Goal: Task Accomplishment & Management: Manage account settings

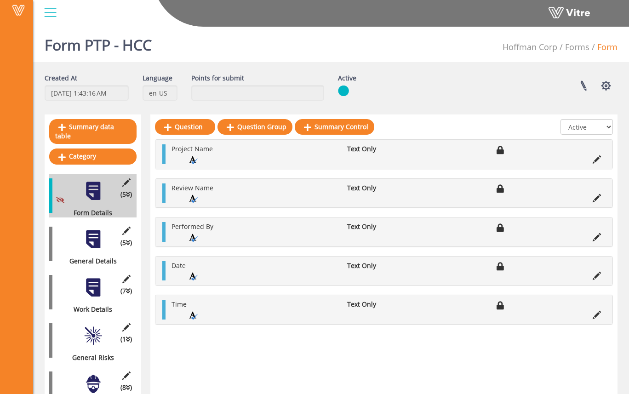
scroll to position [175, 0]
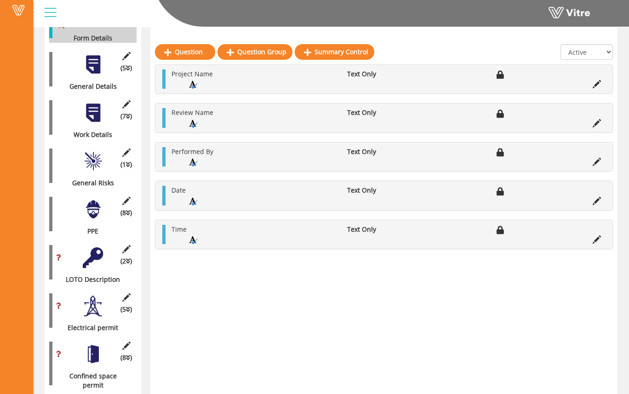
click at [94, 103] on div at bounding box center [93, 113] width 21 height 21
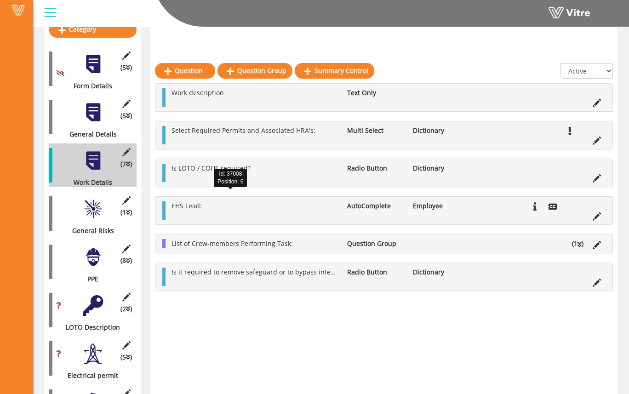
scroll to position [160, 0]
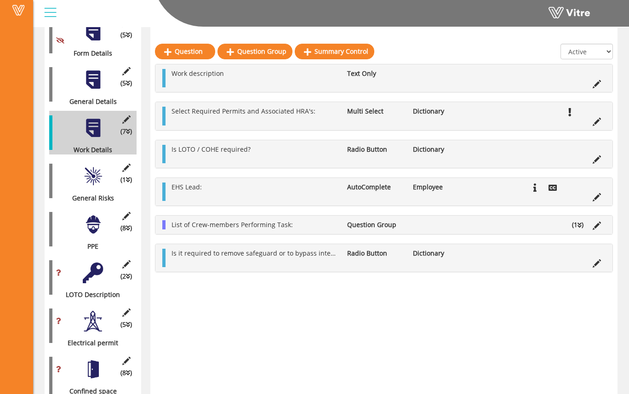
click at [85, 168] on div at bounding box center [93, 176] width 21 height 21
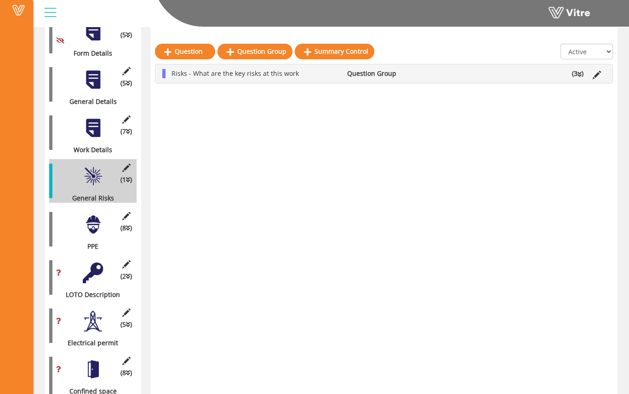
click at [249, 77] on span "Risks - What are the key risks at this work" at bounding box center [235, 73] width 127 height 9
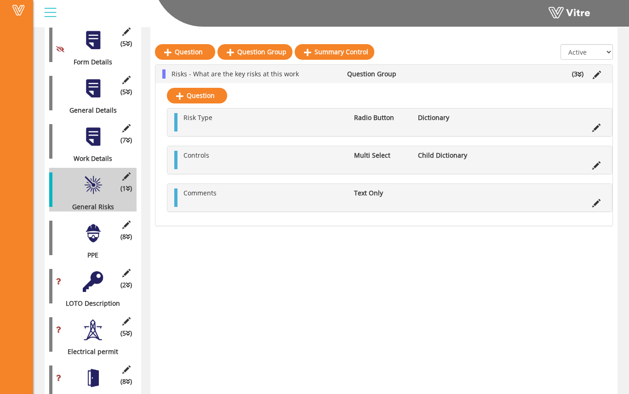
scroll to position [145, 0]
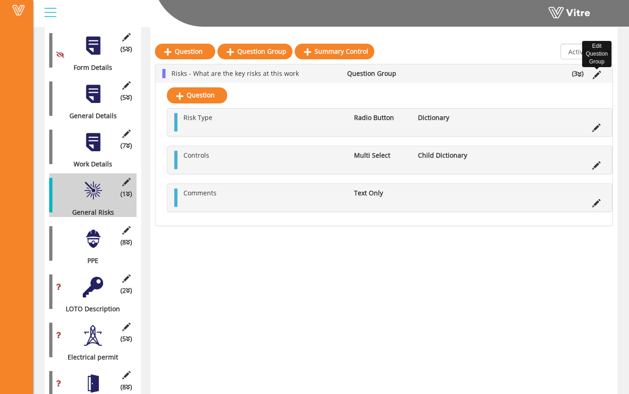
click at [600, 74] on icon at bounding box center [597, 75] width 8 height 8
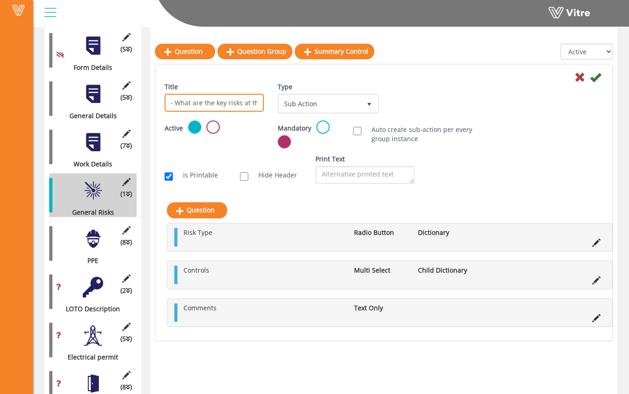
scroll to position [0, 0]
drag, startPoint x: 258, startPoint y: 103, endPoint x: 134, endPoint y: 98, distance: 124.3
drag, startPoint x: 254, startPoint y: 102, endPoint x: 209, endPoint y: 103, distance: 45.1
click at [208, 103] on input "List of Risksat this work" at bounding box center [214, 103] width 99 height 18
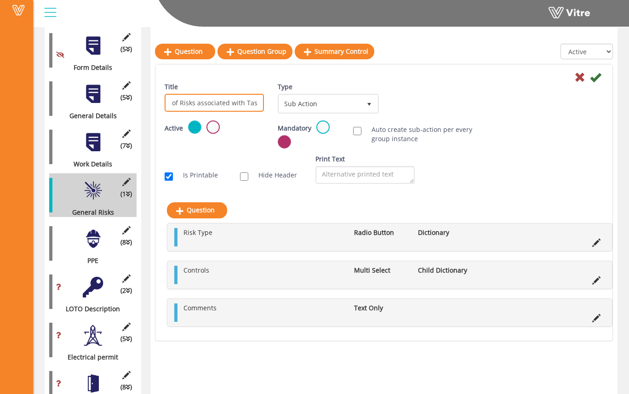
scroll to position [0, 13]
type input "List of Risks associated with Task:"
click at [493, 95] on div "Title List of Risks associated with Task: Type Sub Action 4 Scan Codes Select V…" at bounding box center [384, 101] width 453 height 38
click at [249, 103] on input "List of Risks associated with Task:" at bounding box center [214, 103] width 99 height 18
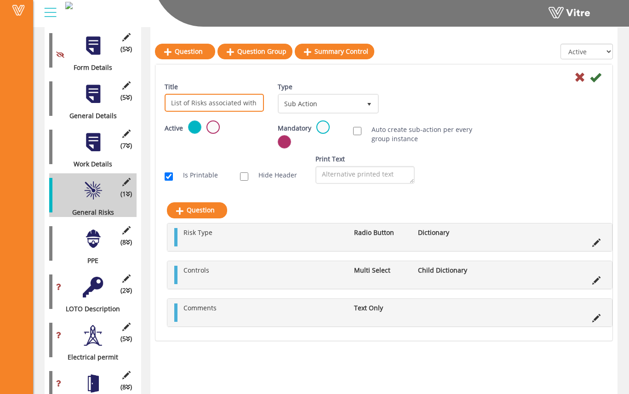
scroll to position [0, 13]
click at [326, 103] on span "Sub Action" at bounding box center [320, 103] width 82 height 17
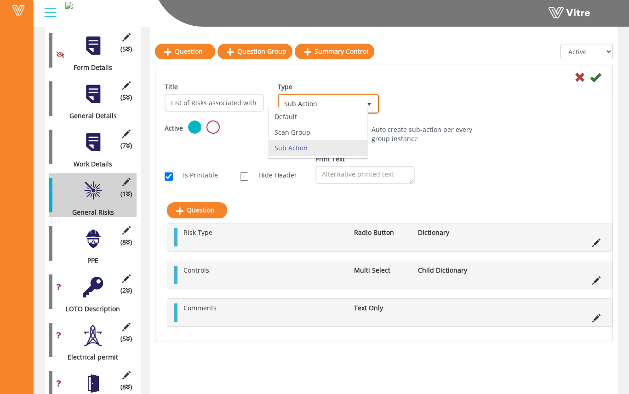
click at [338, 103] on span "Sub Action" at bounding box center [320, 103] width 82 height 17
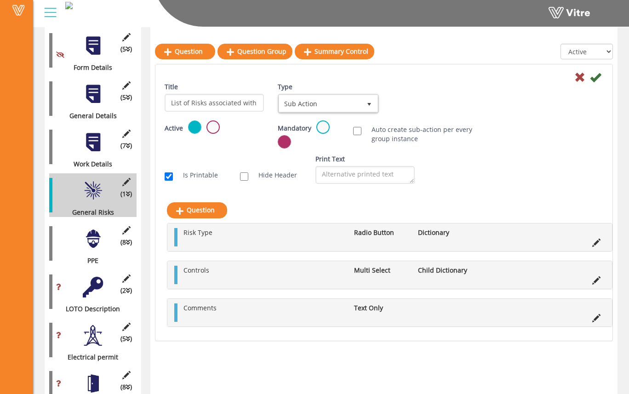
click at [440, 97] on div "Title List of Risks associated with Task: Type Sub Action 4 Scan Codes Select V…" at bounding box center [384, 101] width 453 height 38
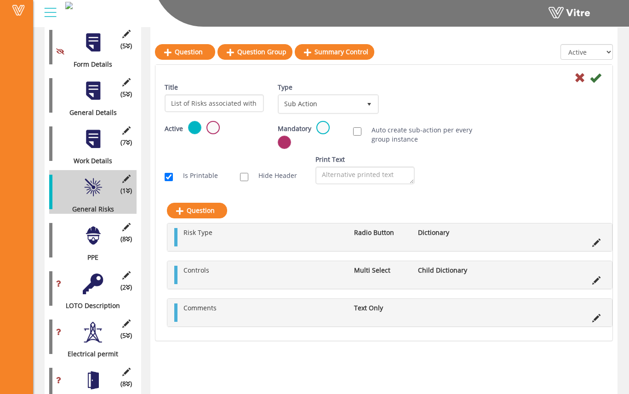
scroll to position [149, 0]
click at [598, 79] on icon at bounding box center [595, 77] width 11 height 11
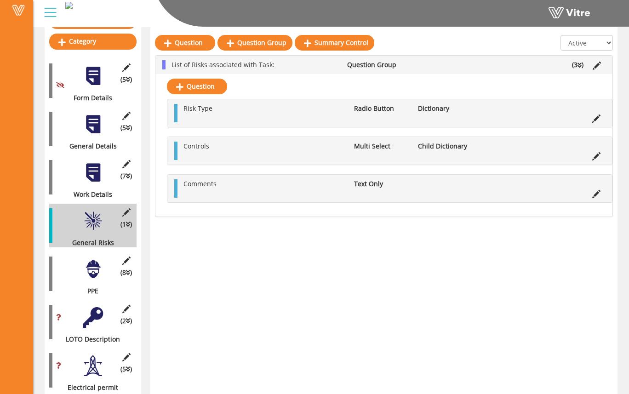
scroll to position [119, 0]
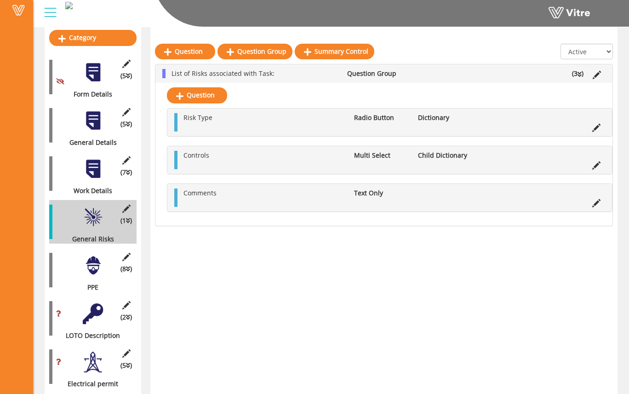
click at [92, 265] on div at bounding box center [93, 265] width 21 height 21
